Goal: Task Accomplishment & Management: Manage account settings

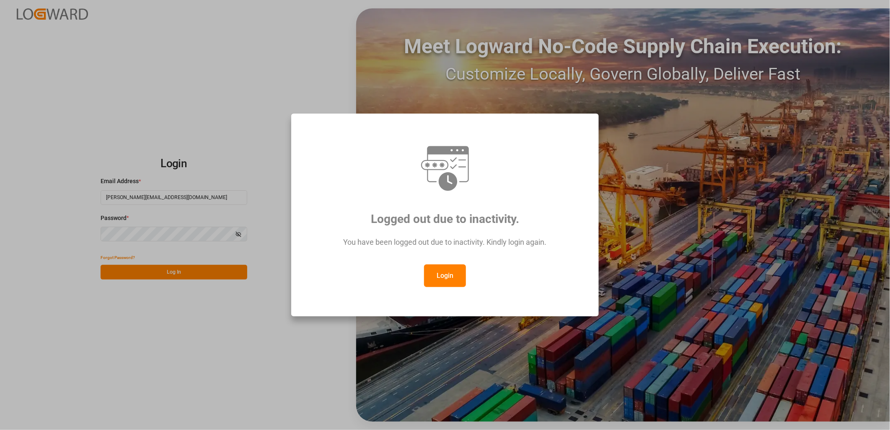
click at [211, 271] on div "Logged out due to inactivity. You have been logged out due to inactivity. Kindl…" at bounding box center [445, 215] width 890 height 430
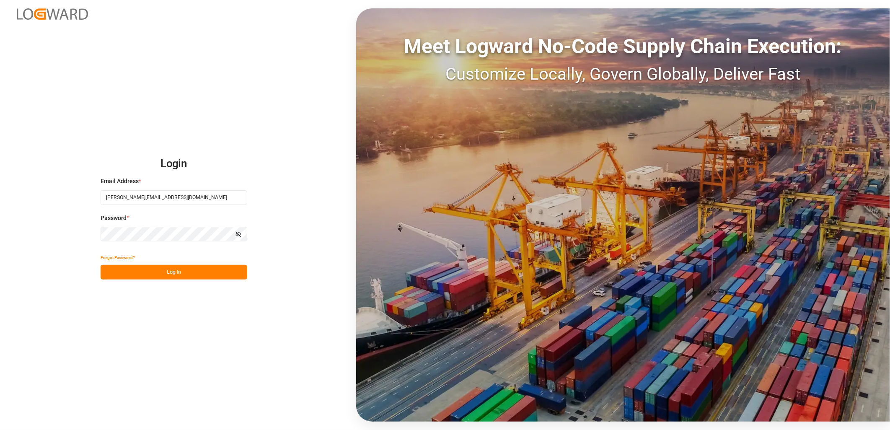
click at [211, 271] on button "Log In" at bounding box center [174, 272] width 147 height 15
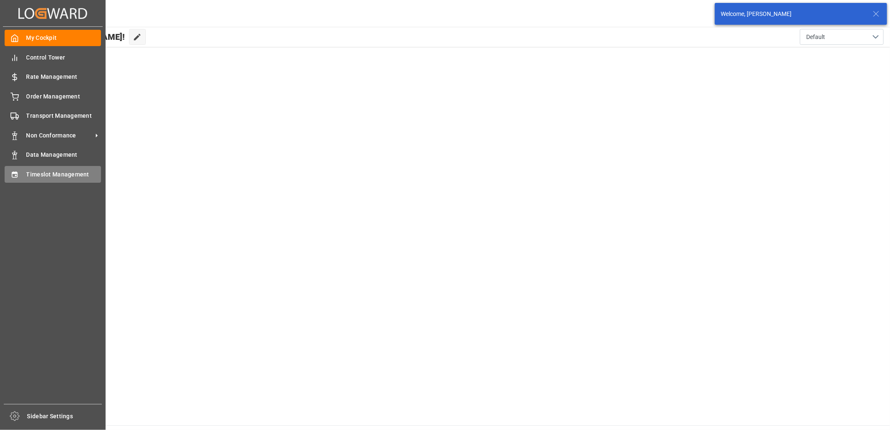
click at [61, 173] on span "Timeslot Management" at bounding box center [63, 174] width 75 height 9
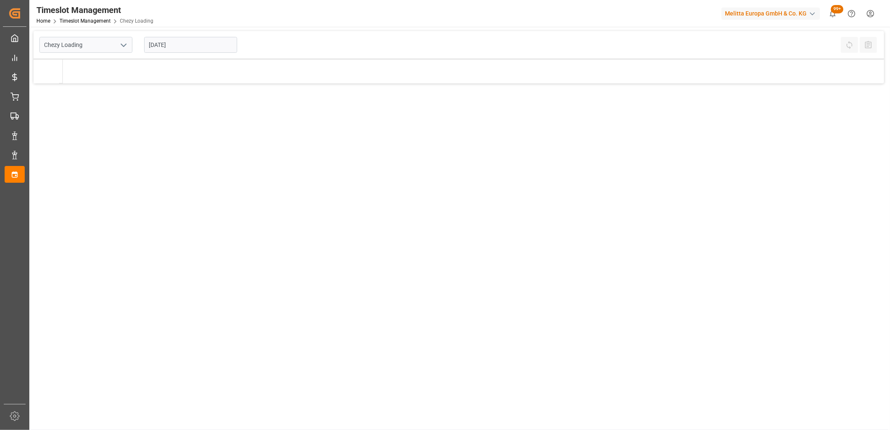
type input "Chezy Loading"
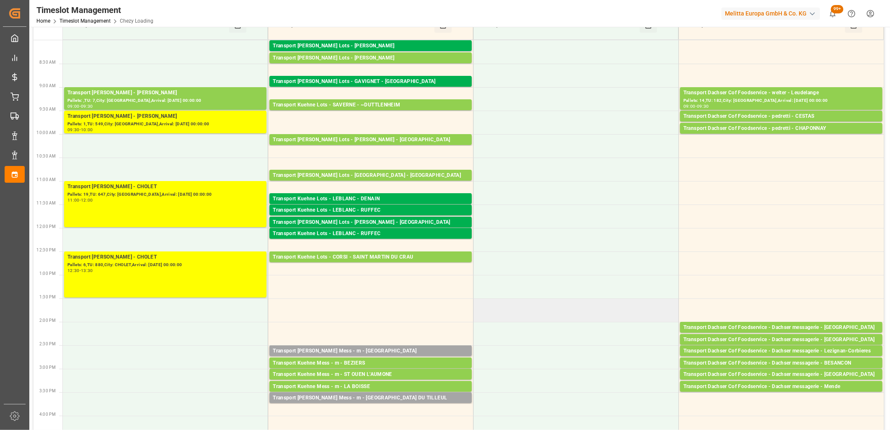
scroll to position [93, 0]
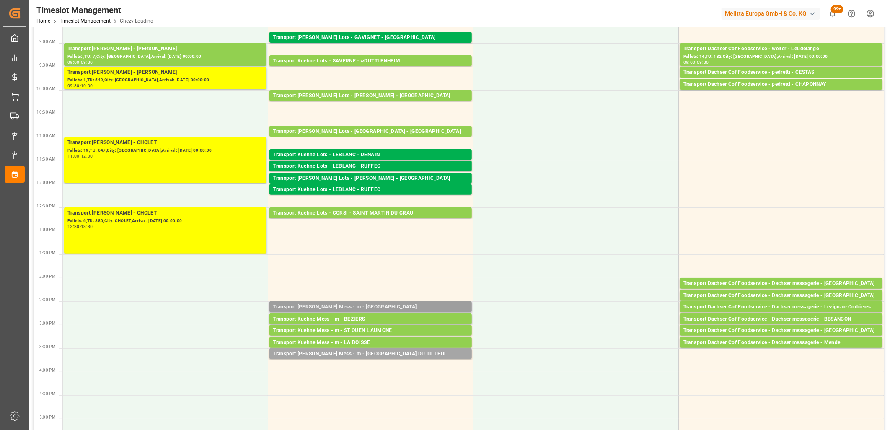
click at [358, 306] on div "Transport [PERSON_NAME] Mess - m - [GEOGRAPHIC_DATA]" at bounding box center [371, 307] width 196 height 8
click at [362, 321] on div "Transport Kuehne Mess - m - BEZIERS" at bounding box center [371, 319] width 196 height 8
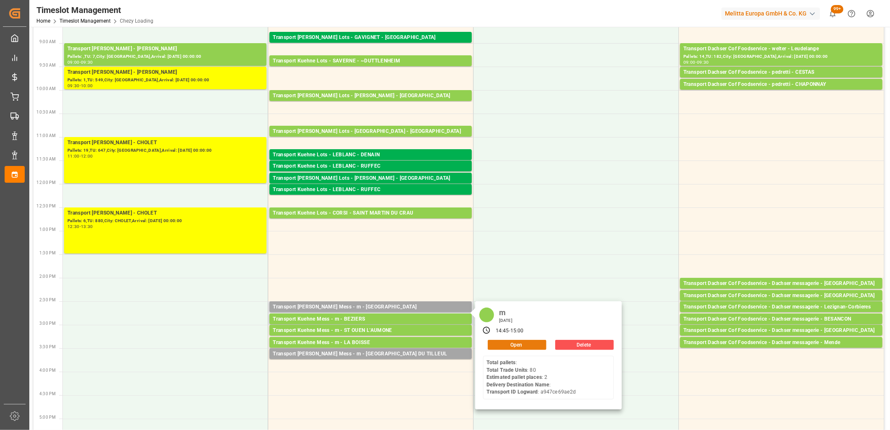
click at [511, 343] on button "Open" at bounding box center [517, 345] width 59 height 10
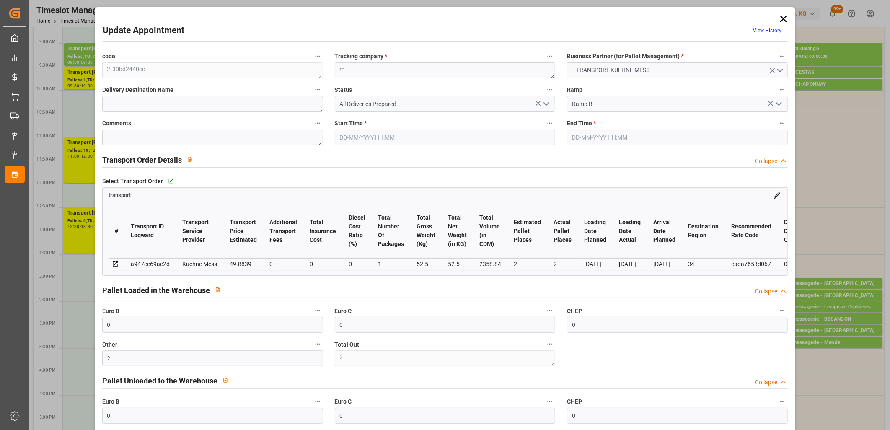
type input "[DATE] 14:45"
type input "[DATE] 15:00"
type input "[DATE] 11:57"
type input "[DATE]"
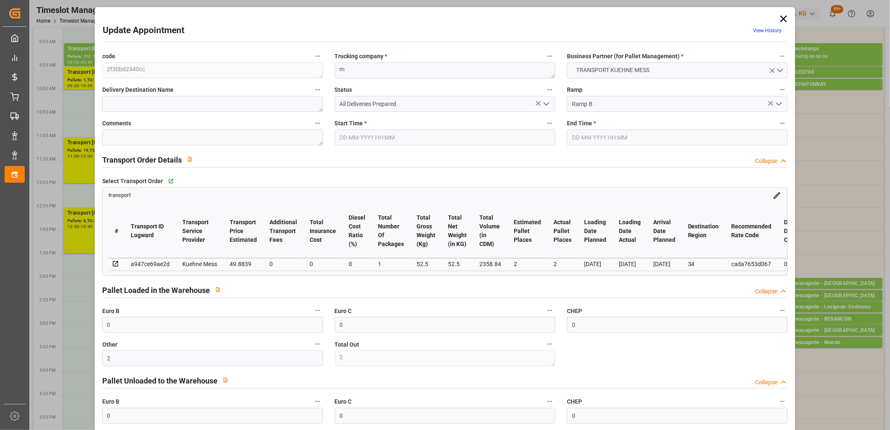
type input "[DATE]"
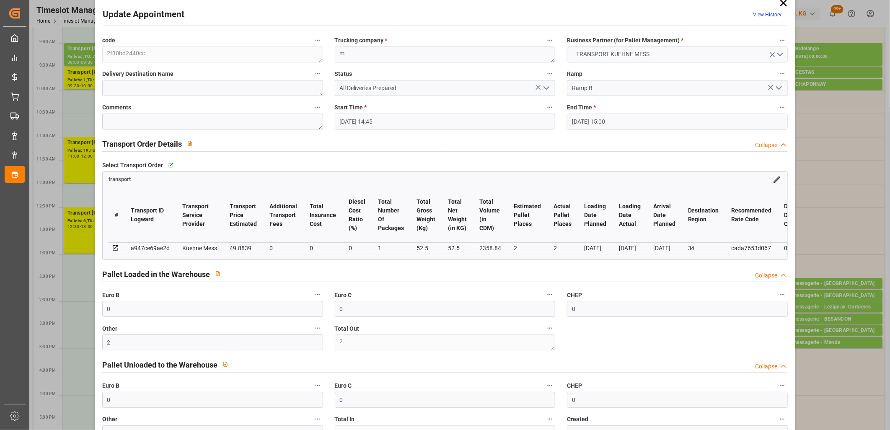
scroll to position [0, 0]
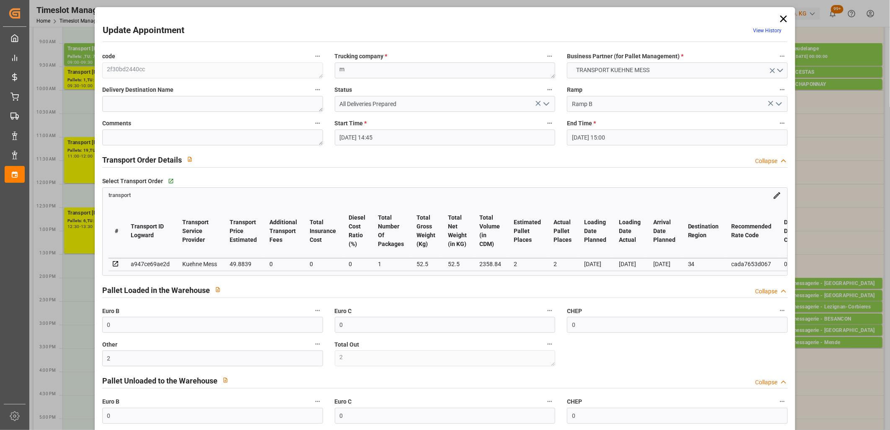
click at [780, 16] on icon at bounding box center [783, 19] width 12 height 12
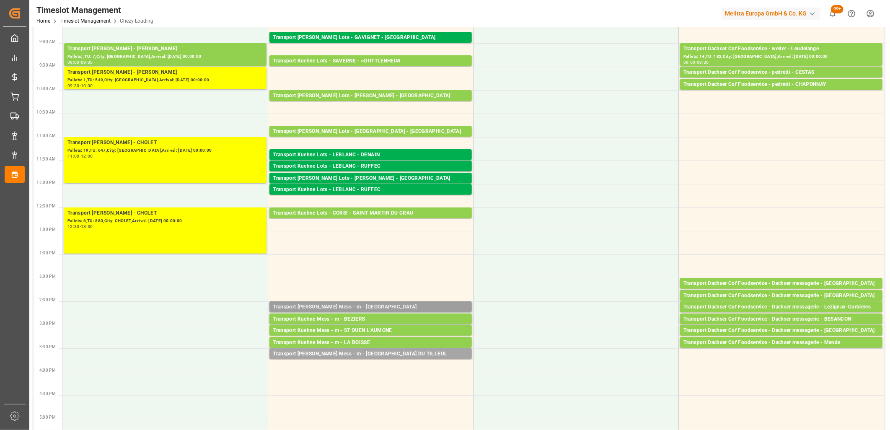
click at [362, 305] on div "Transport [PERSON_NAME] Mess - m - [GEOGRAPHIC_DATA]" at bounding box center [371, 307] width 196 height 8
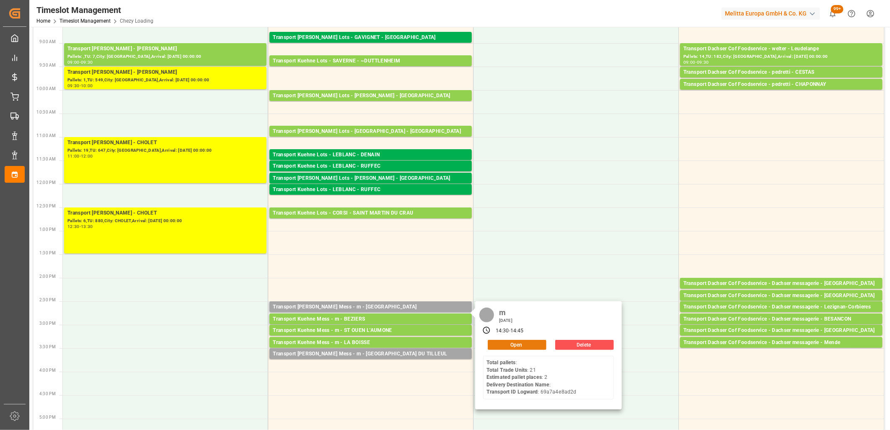
click at [531, 346] on button "Open" at bounding box center [517, 345] width 59 height 10
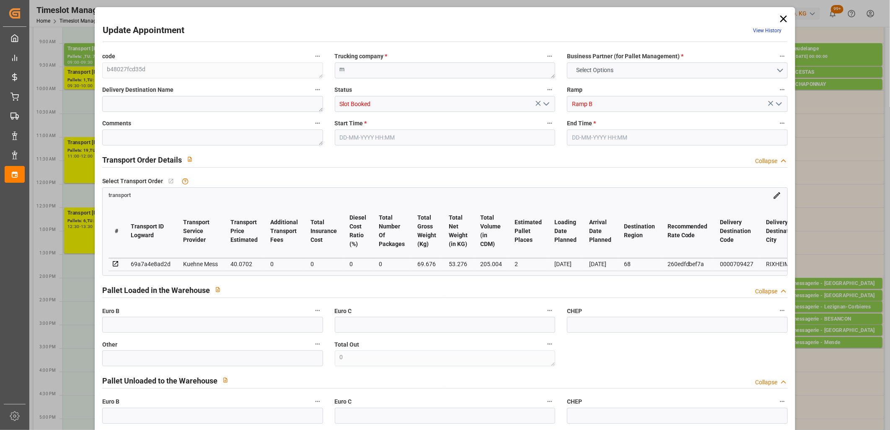
type input "0"
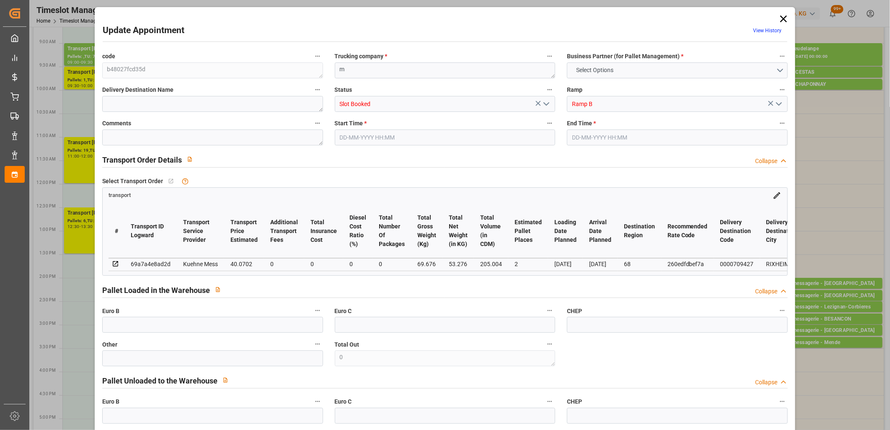
type input "0"
type input "2"
type input "40.0702"
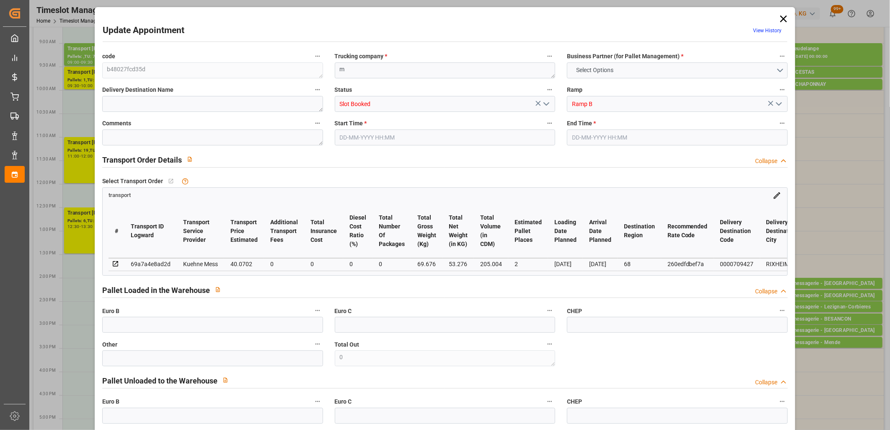
type input "0"
type input "40.0702"
type input "0"
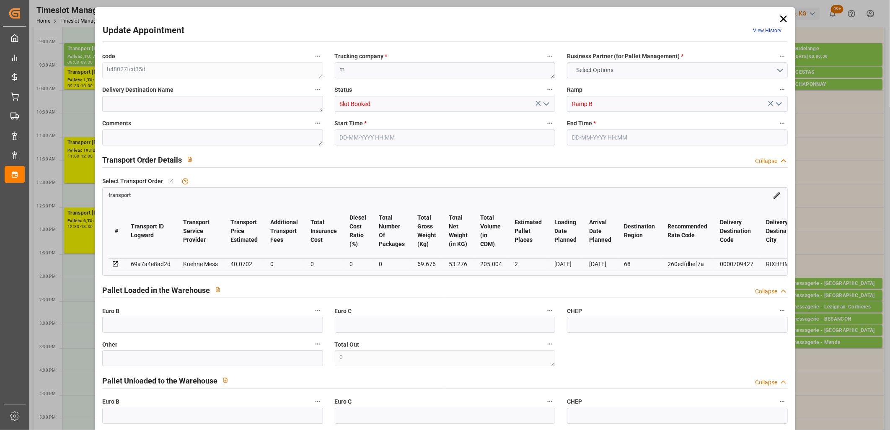
type input "0"
type input "53.276"
type input "115.676"
type input "205.004"
type input "68"
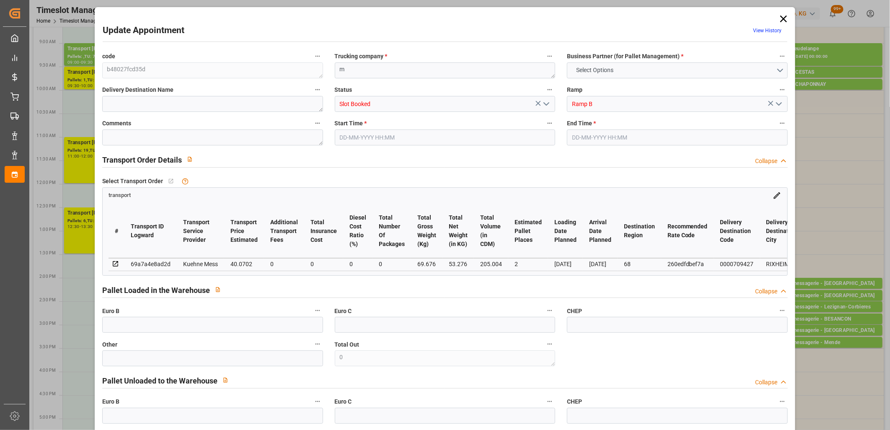
type input "0"
type input "21"
type input "2"
type input "101"
type input "69.676"
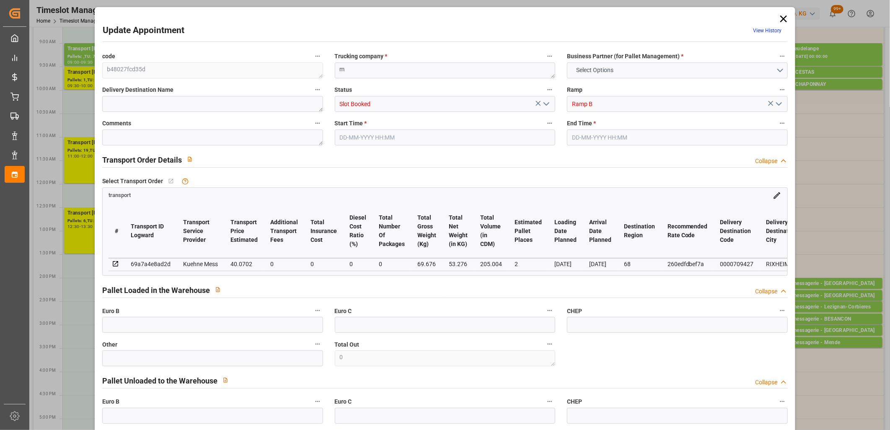
type input "0"
type input "4710.8598"
type input "0"
type input "21"
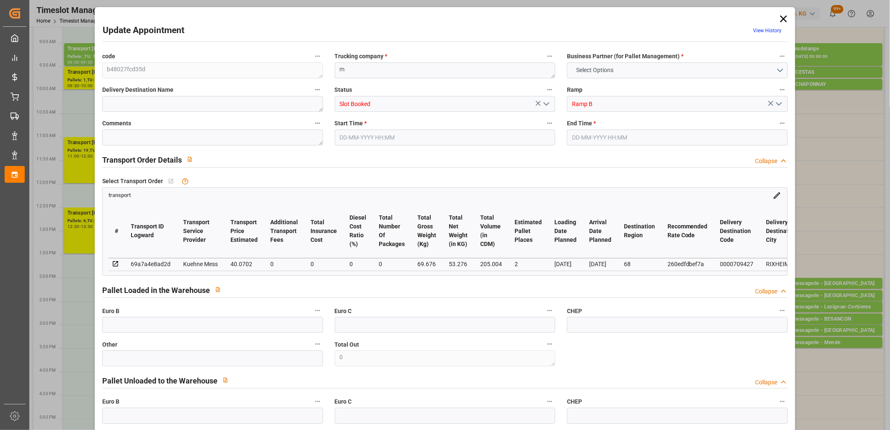
type input "35"
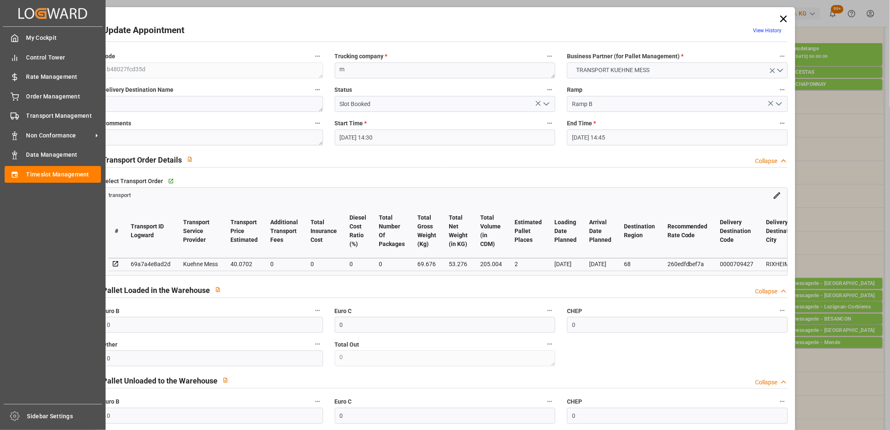
type input "[DATE] 14:30"
type input "[DATE] 14:45"
type input "[DATE] 11:55"
type input "[DATE] 11:54"
type input "[DATE]"
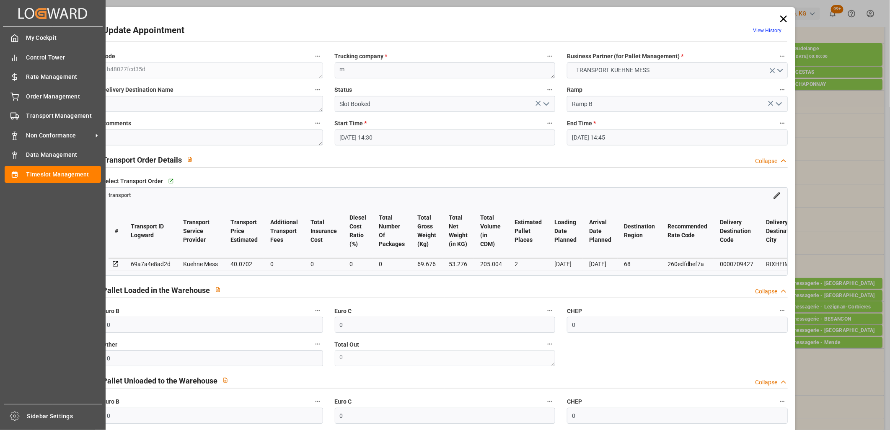
type input "[DATE]"
drag, startPoint x: 159, startPoint y: 366, endPoint x: 23, endPoint y: 338, distance: 138.8
click at [23, 338] on body "Created by potrace 1.15, written by [PERSON_NAME] [DATE]-[DATE] Created by potr…" at bounding box center [445, 215] width 890 height 430
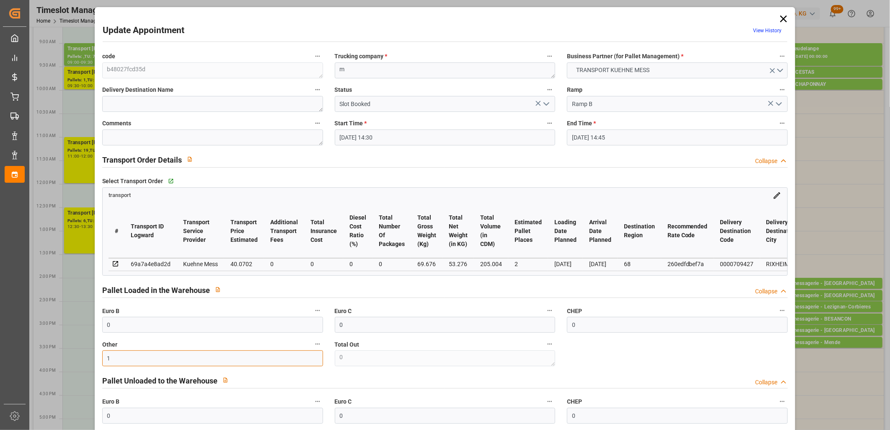
type input "1"
click at [545, 103] on icon "open menu" at bounding box center [546, 104] width 10 height 10
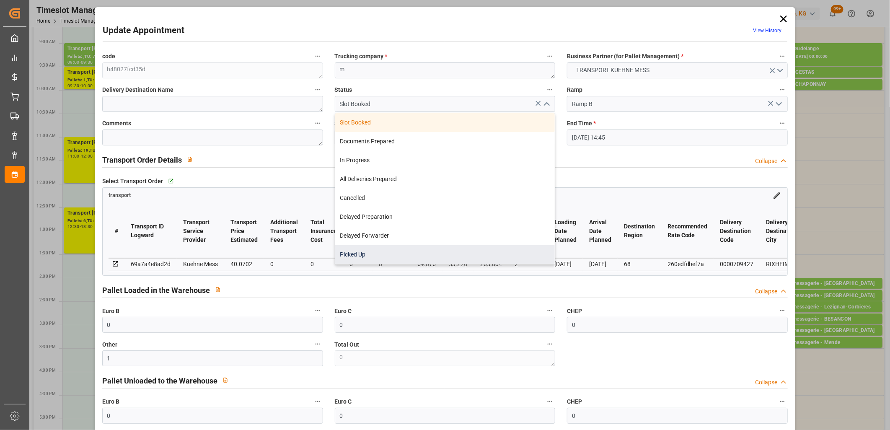
click at [390, 261] on div "Picked Up" at bounding box center [445, 254] width 220 height 19
type input "Picked Up"
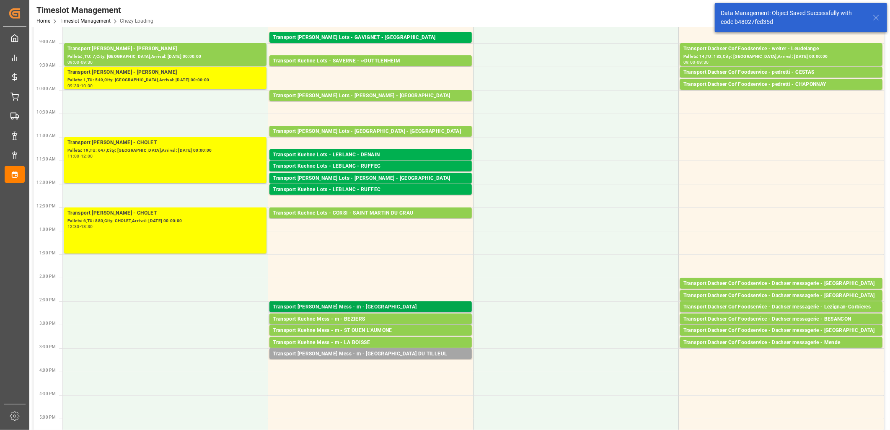
click at [408, 309] on div "Transport [PERSON_NAME] Mess - m - [GEOGRAPHIC_DATA]" at bounding box center [371, 307] width 196 height 8
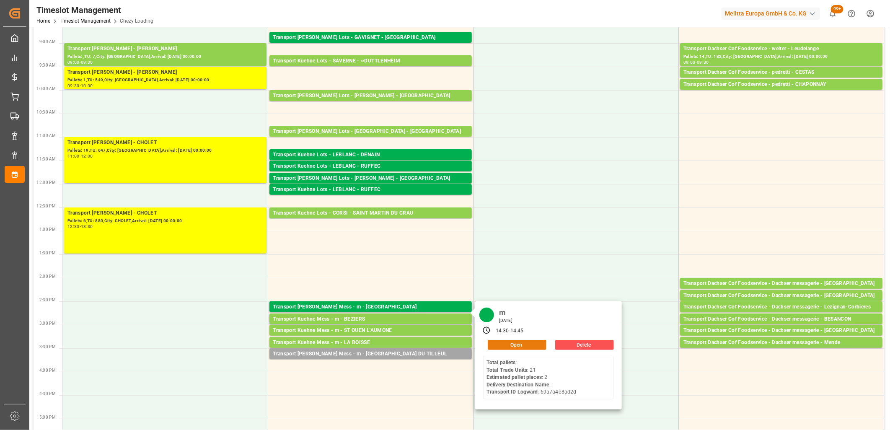
click at [517, 343] on button "Open" at bounding box center [517, 345] width 59 height 10
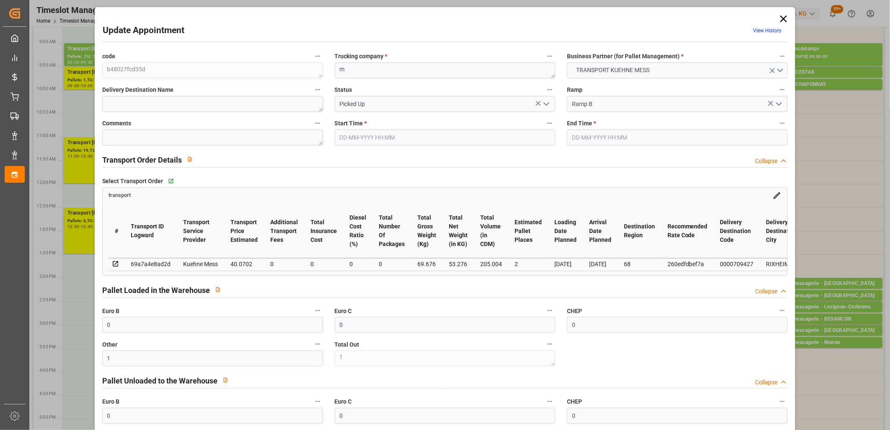
type input "[DATE] 14:30"
type input "[DATE] 14:45"
type input "[DATE] 11:55"
type input "[DATE] 11:54"
type input "[DATE]"
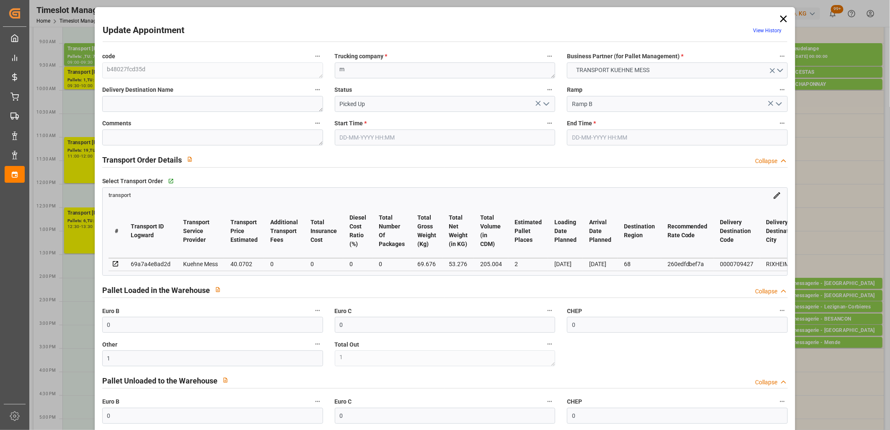
type input "[DATE]"
click at [544, 103] on icon "open menu" at bounding box center [546, 104] width 10 height 10
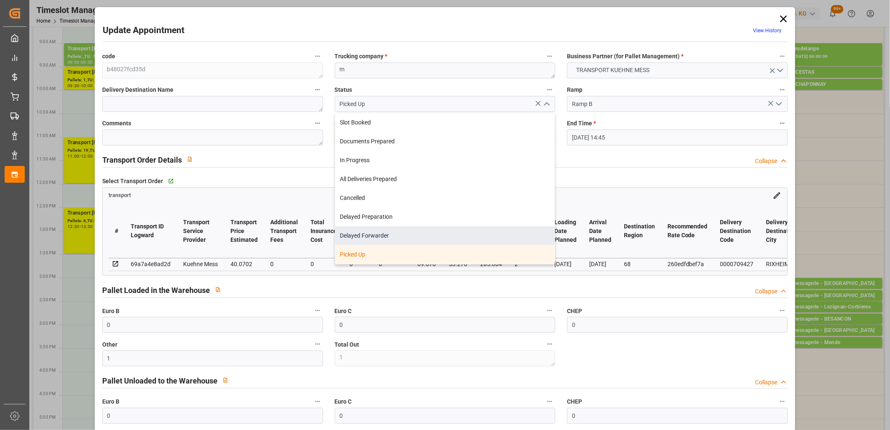
click at [398, 237] on div "Delayed Forwarder" at bounding box center [445, 235] width 220 height 19
type input "Delayed Forwarder"
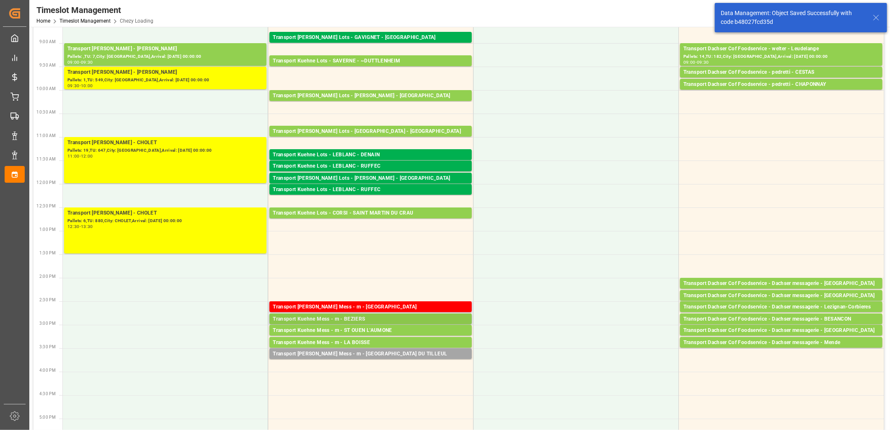
click at [400, 317] on div "Transport Kuehne Mess - m - BEZIERS" at bounding box center [371, 319] width 196 height 8
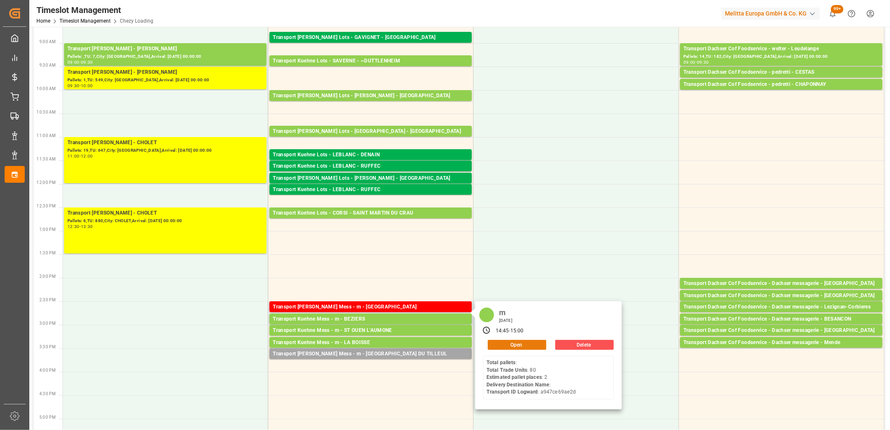
click at [522, 340] on button "Open" at bounding box center [517, 345] width 59 height 10
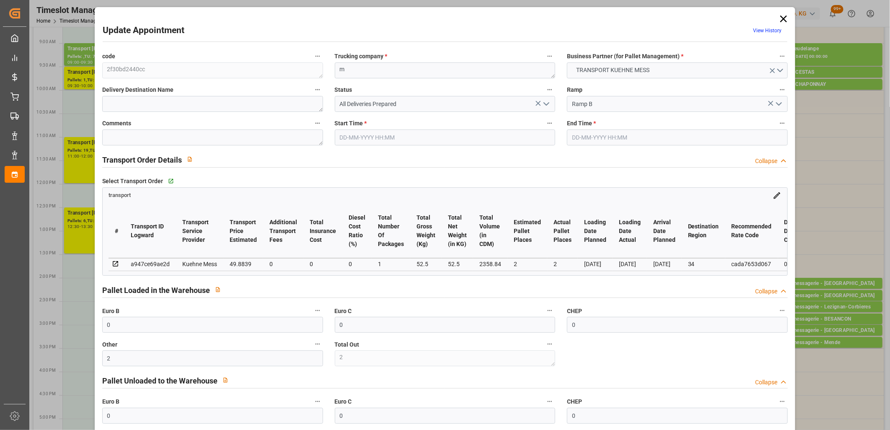
type input "[DATE] 14:45"
type input "[DATE] 15:00"
type input "[DATE] 11:57"
type input "[DATE]"
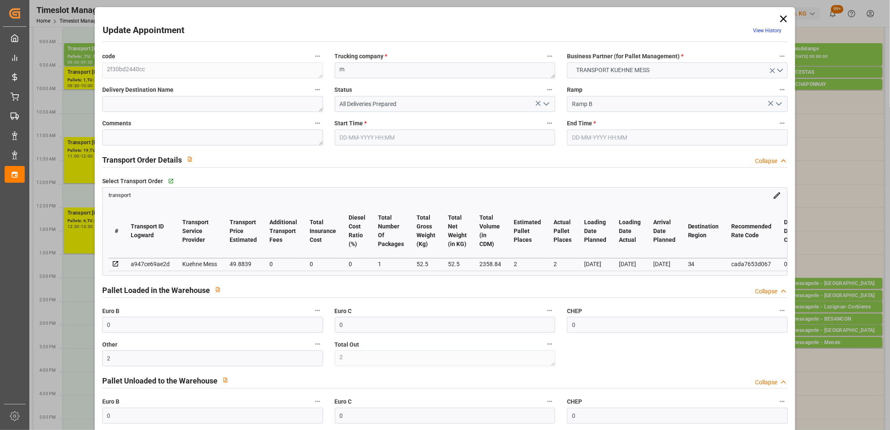
type input "[DATE]"
click at [779, 19] on icon at bounding box center [783, 19] width 12 height 12
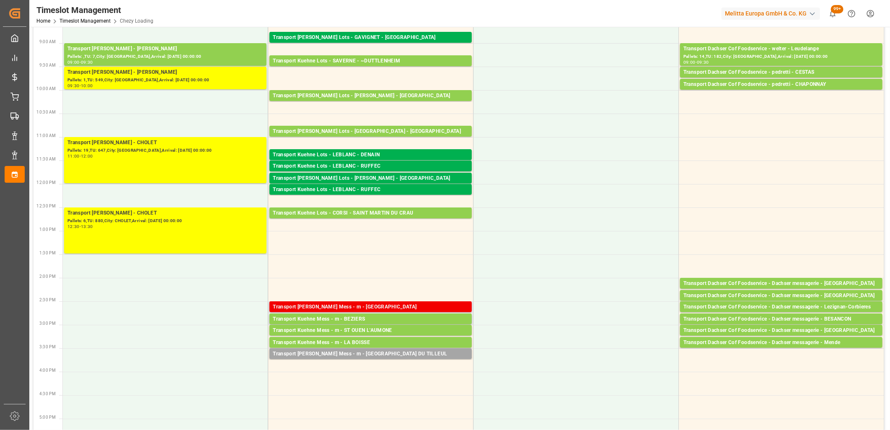
click at [371, 305] on div "Transport [PERSON_NAME] Mess - m - [GEOGRAPHIC_DATA]" at bounding box center [371, 307] width 196 height 8
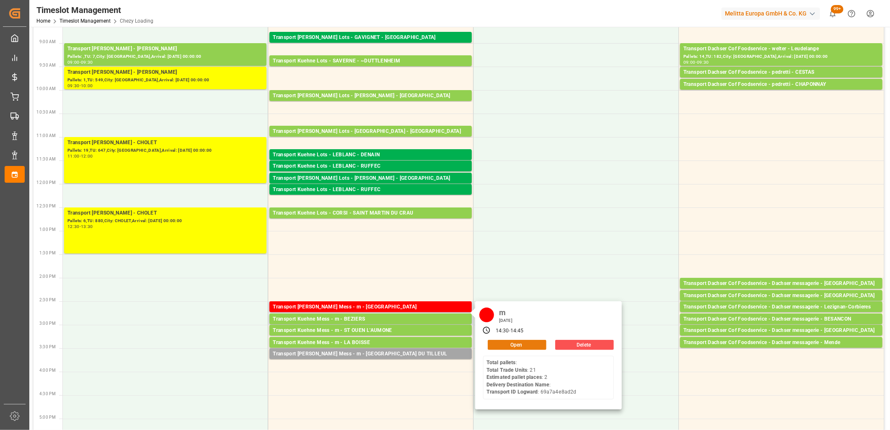
click at [501, 343] on button "Open" at bounding box center [517, 345] width 59 height 10
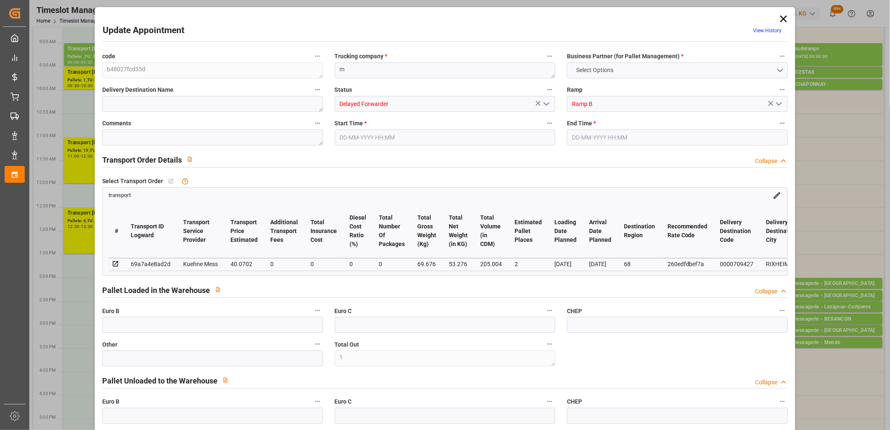
type input "0"
type input "1"
type input "0"
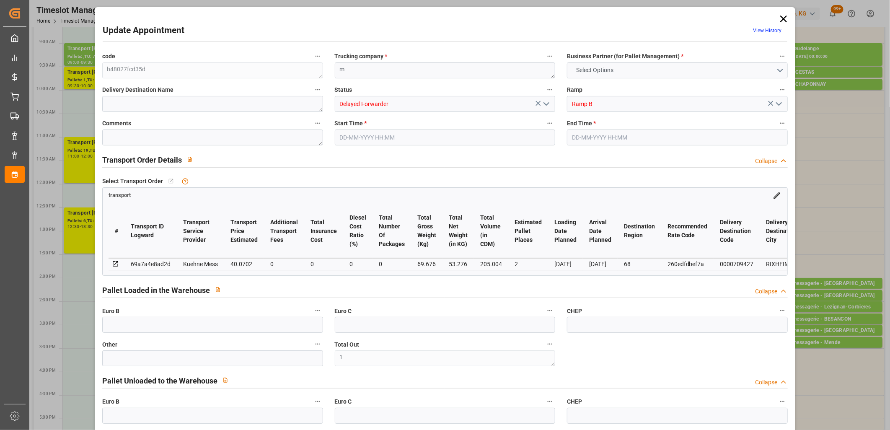
type input "0"
type input "2"
type input "40.0702"
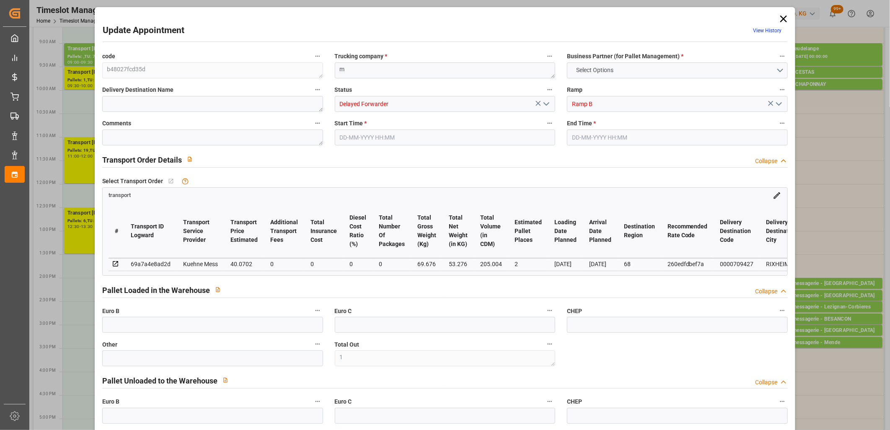
type input "0"
type input "40.0702"
type input "0"
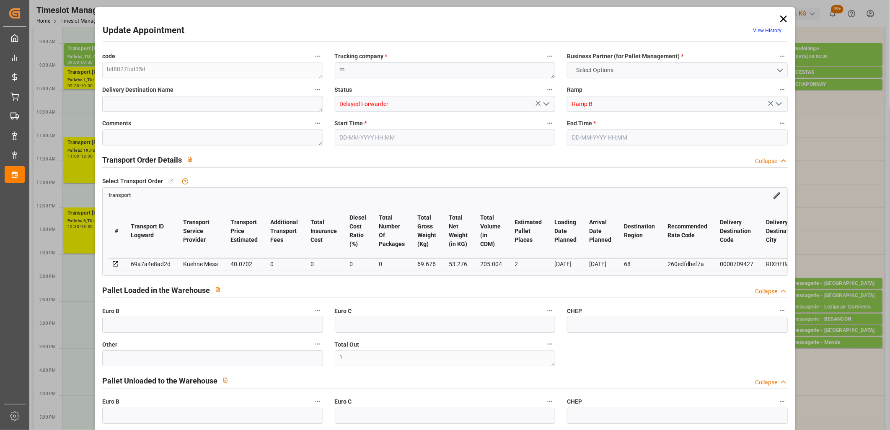
type input "0"
type input "53.276"
type input "115.676"
type input "205.004"
type input "68"
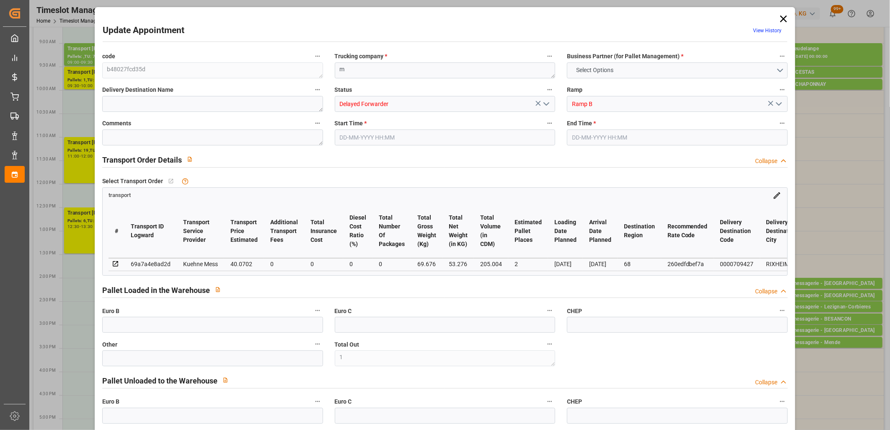
type input "0"
type input "21"
type input "2"
type input "101"
type input "69.676"
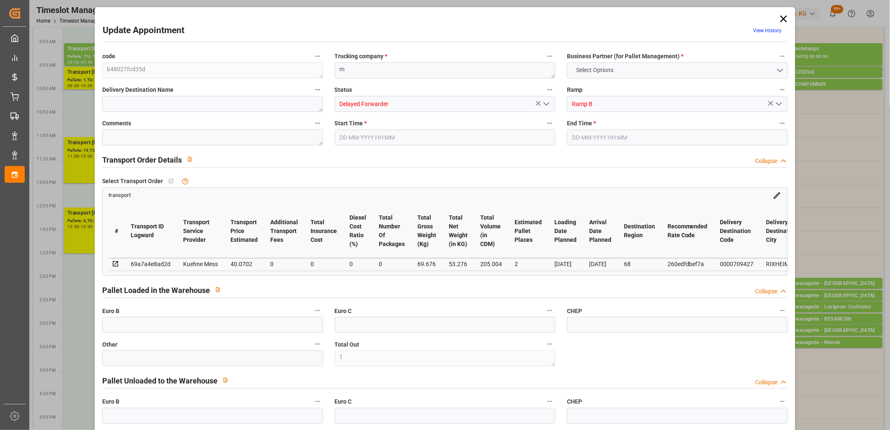
type input "0"
type input "4710.8598"
type input "0"
type input "21"
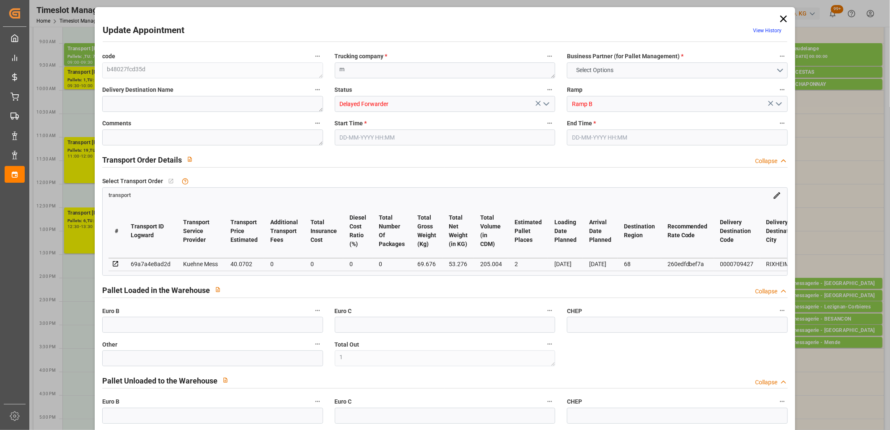
type input "35"
type input "[DATE] 14:30"
type input "[DATE] 14:45"
type input "[DATE] 11:55"
type input "[DATE] 11:54"
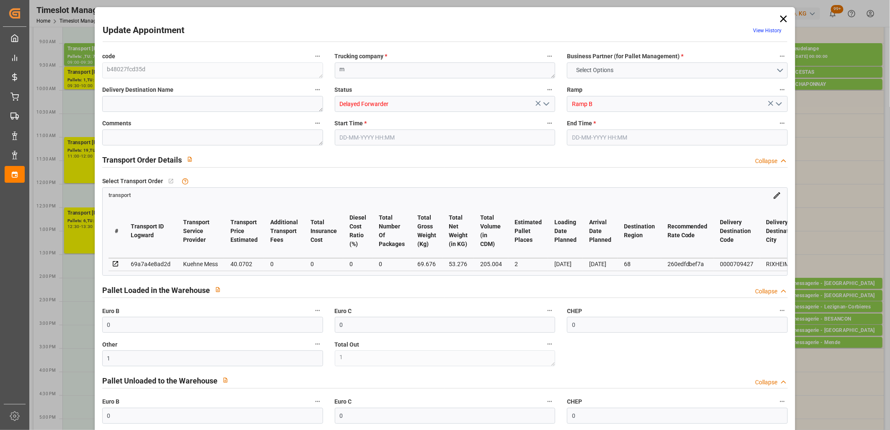
type input "[DATE]"
click at [545, 105] on polyline "open menu" at bounding box center [546, 104] width 5 height 3
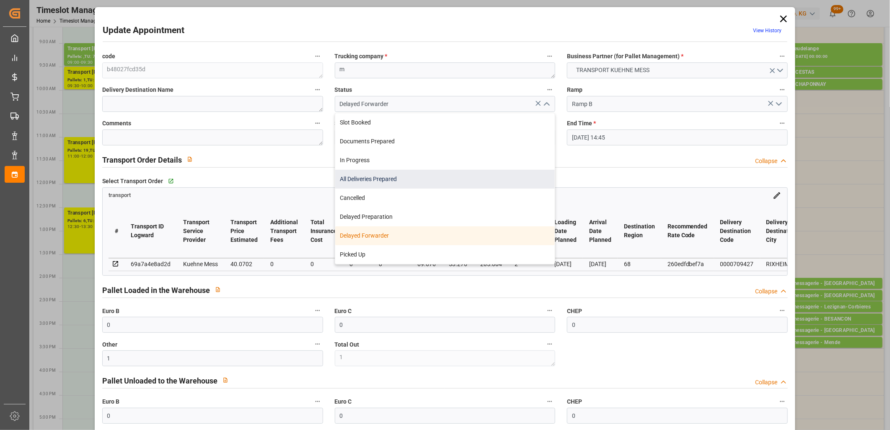
click at [387, 186] on div "All Deliveries Prepared" at bounding box center [445, 179] width 220 height 19
type input "All Deliveries Prepared"
